Goal: Check status: Check status

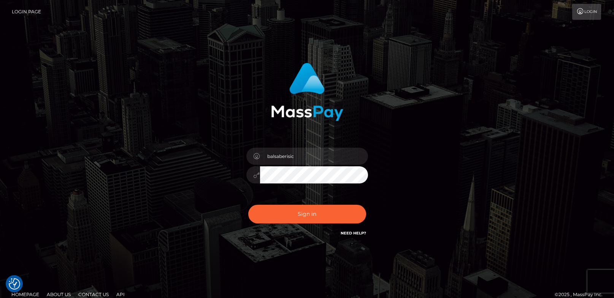
click at [285, 210] on button "Sign in" at bounding box center [307, 214] width 118 height 19
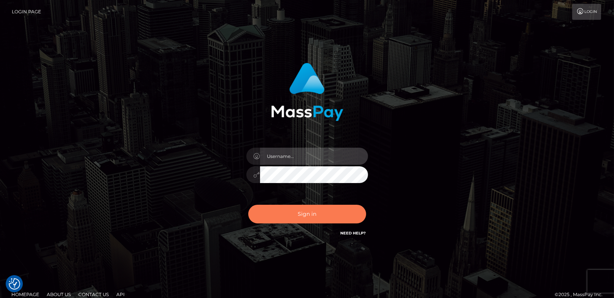
type input "balsaberisic"
click at [301, 212] on button "Sign in" at bounding box center [307, 214] width 118 height 19
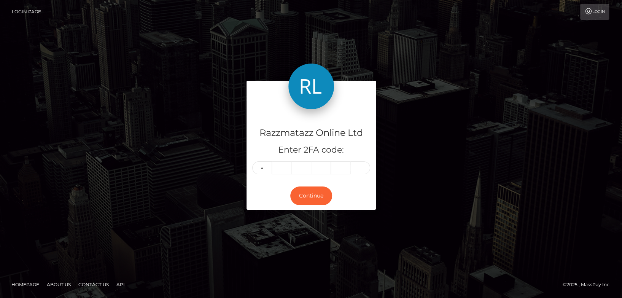
type input "0"
type input "4"
type input "0"
type input "1"
type input "5"
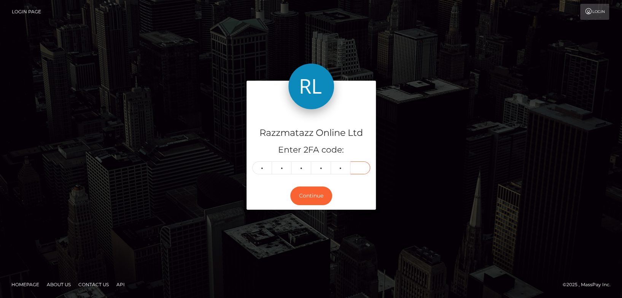
type input "6"
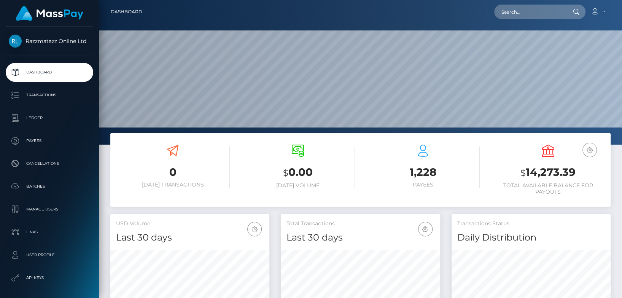
scroll to position [134, 159]
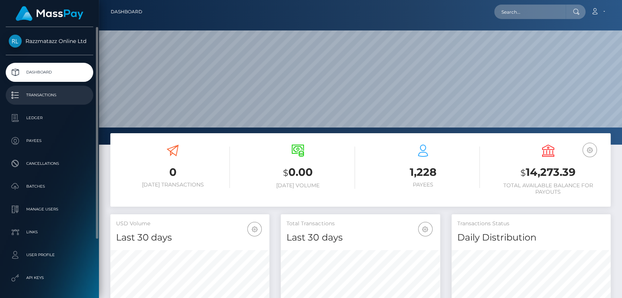
click at [59, 94] on p "Transactions" at bounding box center [49, 94] width 81 height 11
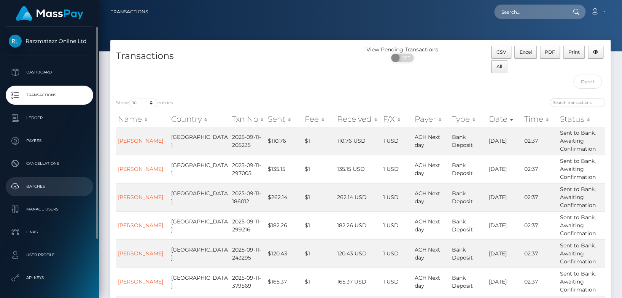
click at [56, 181] on p "Batches" at bounding box center [49, 186] width 81 height 11
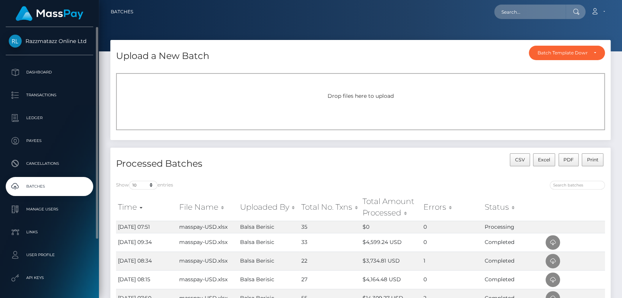
click at [77, 188] on p "Batches" at bounding box center [49, 186] width 81 height 11
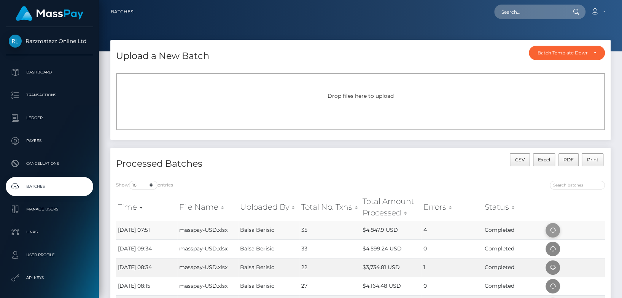
click at [553, 229] on icon at bounding box center [552, 231] width 9 height 10
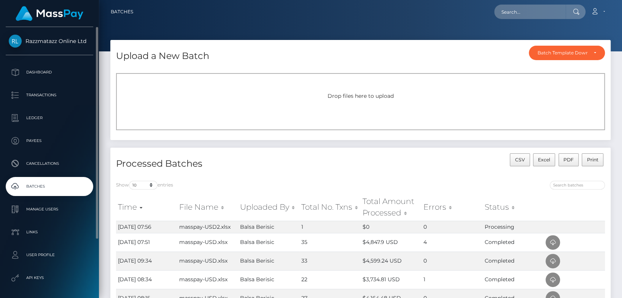
click at [71, 188] on p "Batches" at bounding box center [49, 186] width 81 height 11
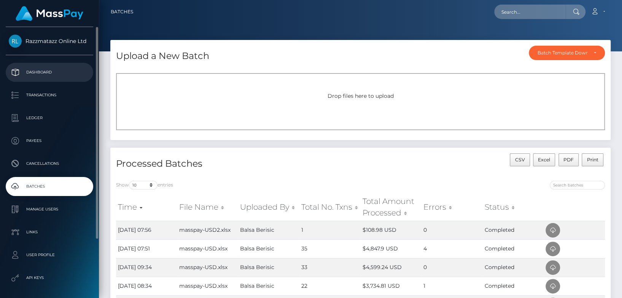
click at [73, 73] on p "Dashboard" at bounding box center [49, 72] width 81 height 11
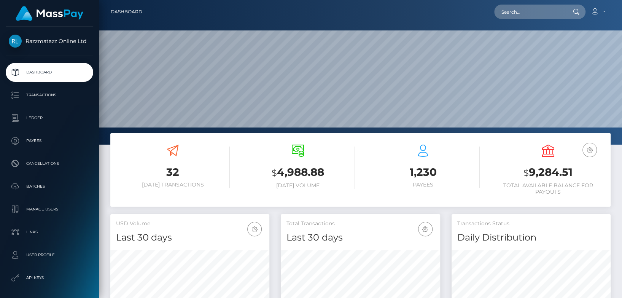
scroll to position [134, 159]
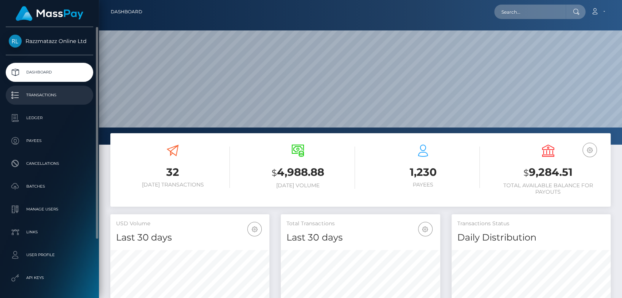
click at [43, 88] on link "Transactions" at bounding box center [50, 95] width 88 height 19
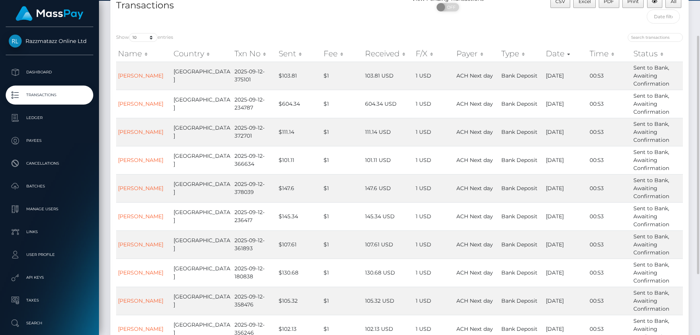
scroll to position [108, 0]
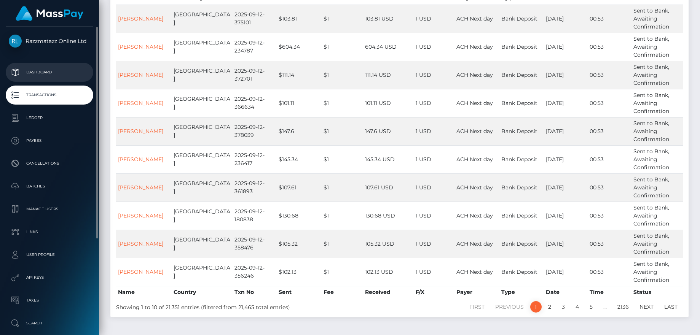
click at [41, 80] on link "Dashboard" at bounding box center [50, 72] width 88 height 19
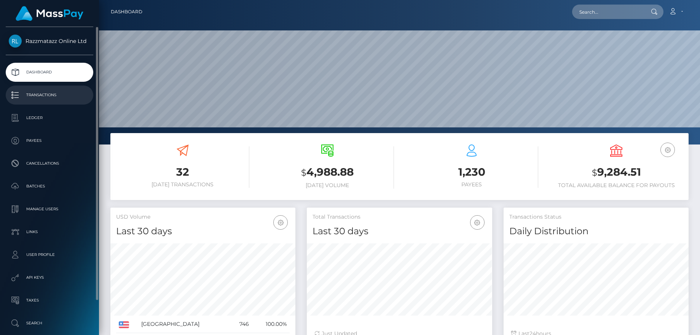
scroll to position [135, 185]
click at [48, 94] on p "Transactions" at bounding box center [49, 94] width 81 height 11
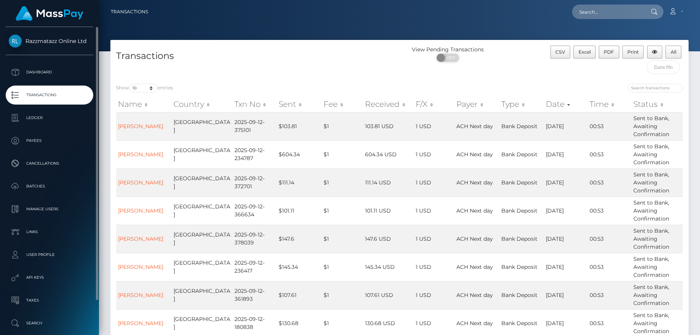
click at [57, 97] on p "Transactions" at bounding box center [49, 94] width 81 height 11
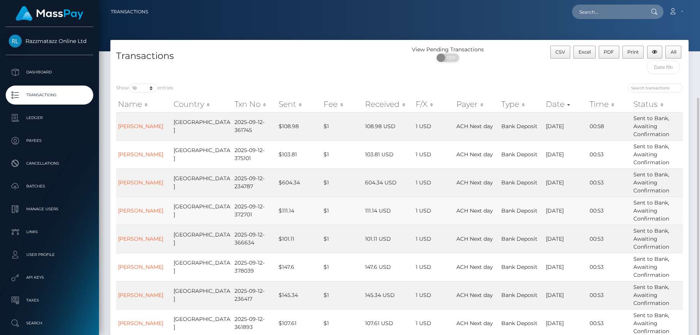
scroll to position [135, 0]
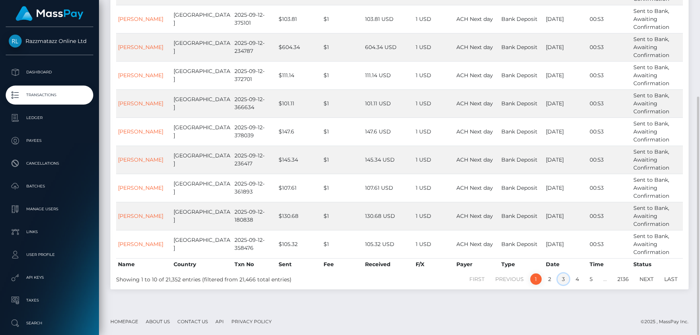
click at [558, 279] on link "3" at bounding box center [562, 279] width 11 height 11
click at [578, 283] on link "4" at bounding box center [577, 279] width 12 height 11
click at [562, 279] on link "3" at bounding box center [562, 279] width 11 height 11
click at [552, 282] on link "2" at bounding box center [549, 279] width 11 height 11
click at [533, 284] on link "1" at bounding box center [535, 279] width 11 height 11
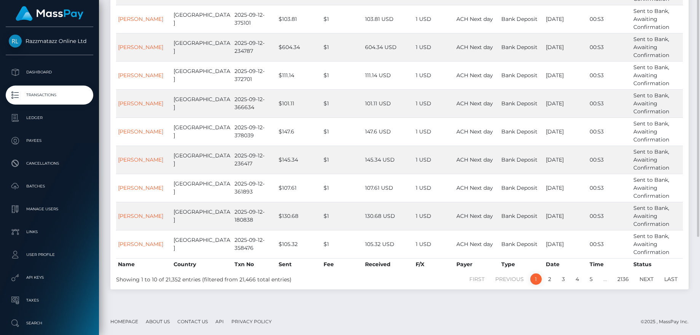
scroll to position [78, 0]
